Goal: Information Seeking & Learning: Learn about a topic

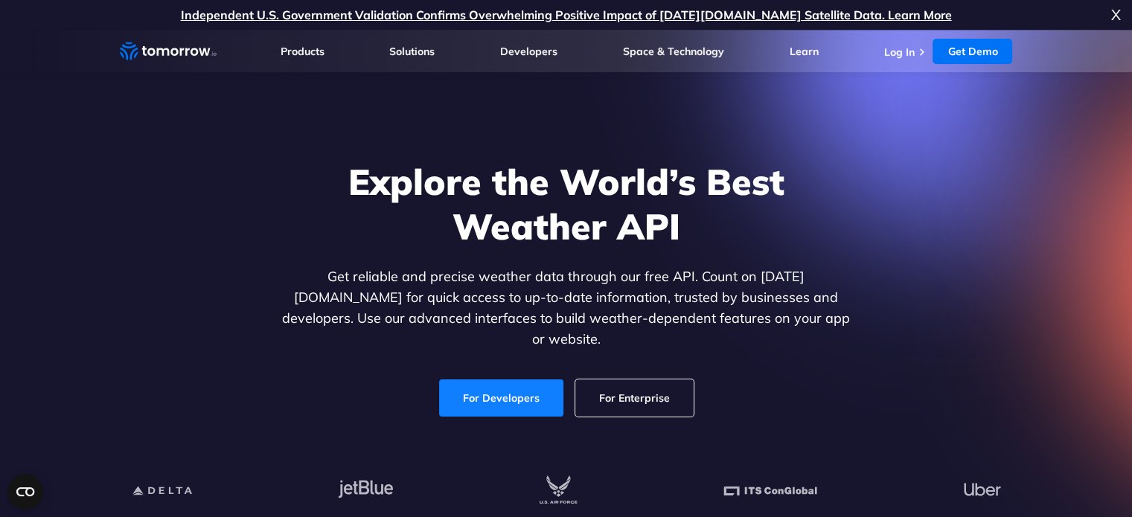
click at [506, 389] on link "For Developers" at bounding box center [501, 398] width 124 height 37
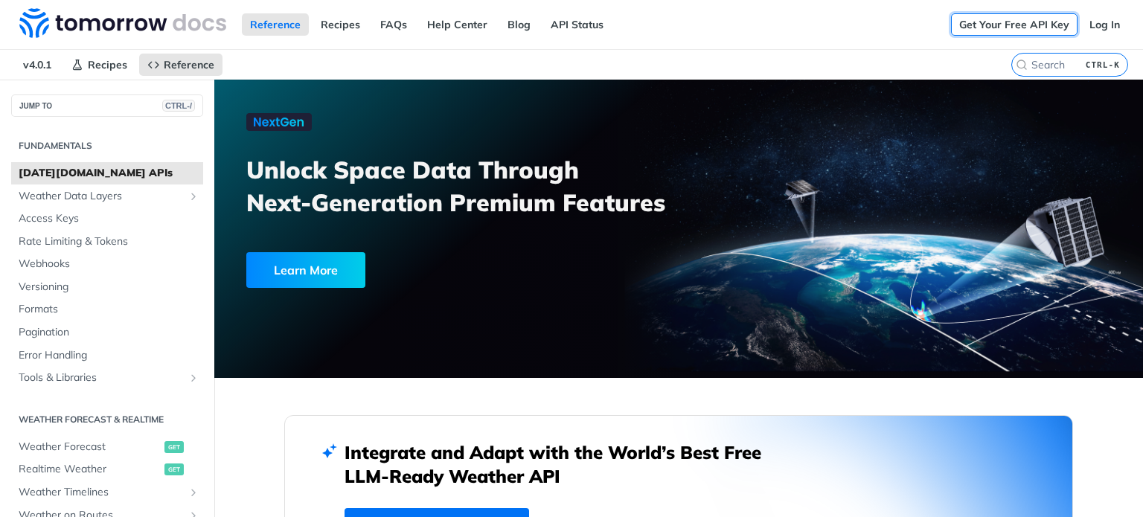
click at [998, 28] on link "Get Your Free API Key" at bounding box center [1014, 24] width 127 height 22
click at [95, 174] on span "Tomorrow.io APIs" at bounding box center [109, 173] width 181 height 15
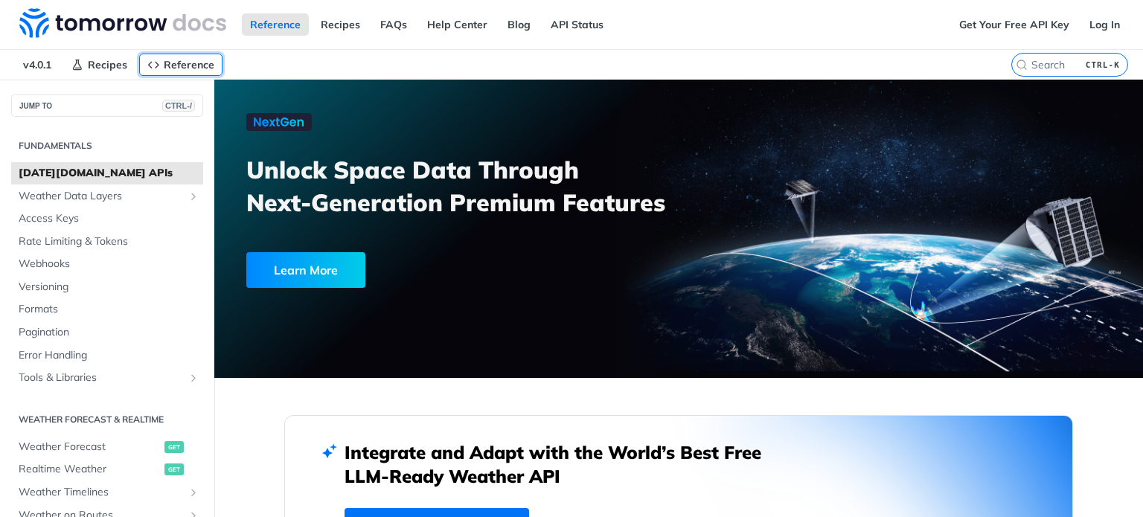
click at [173, 65] on span "Reference" at bounding box center [189, 64] width 51 height 13
click at [581, 31] on link "API Status" at bounding box center [577, 24] width 69 height 22
